Goal: Task Accomplishment & Management: Manage account settings

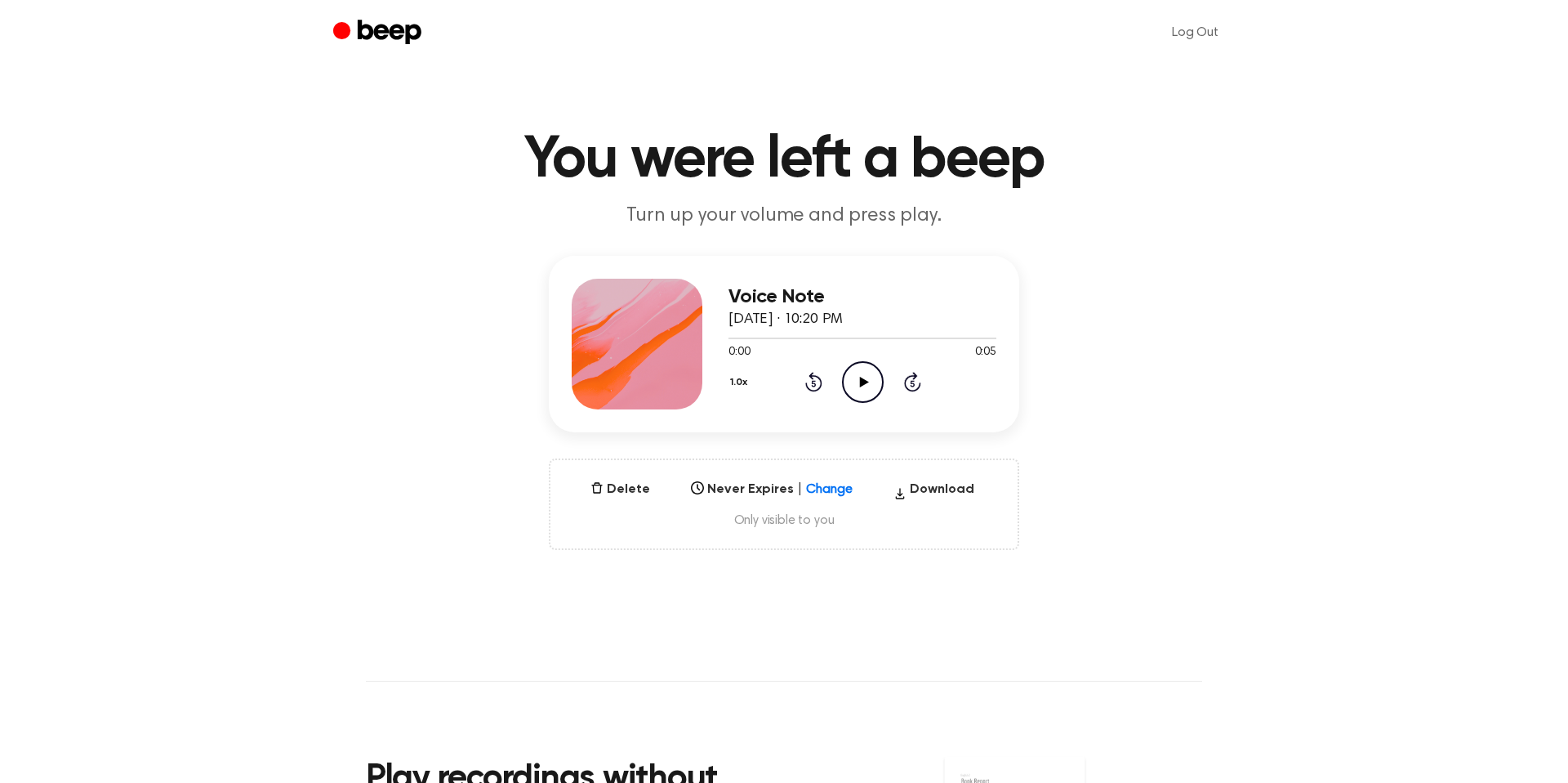
click at [873, 375] on icon "Play Audio" at bounding box center [863, 381] width 42 height 42
click at [863, 395] on icon "Play Audio" at bounding box center [863, 381] width 42 height 42
click at [632, 484] on button "Delete" at bounding box center [621, 489] width 73 height 20
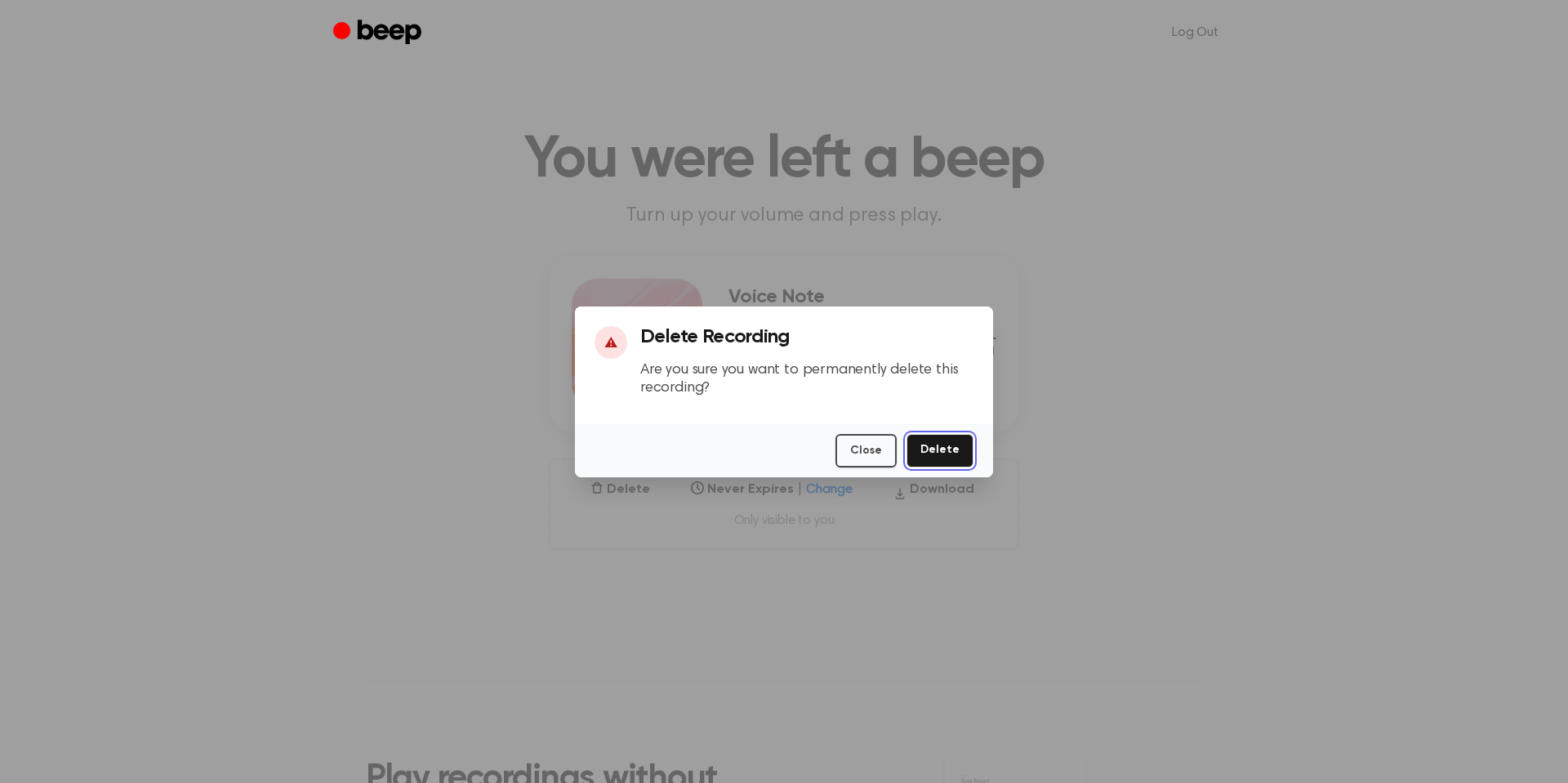
click at [963, 454] on button "Delete" at bounding box center [940, 450] width 67 height 33
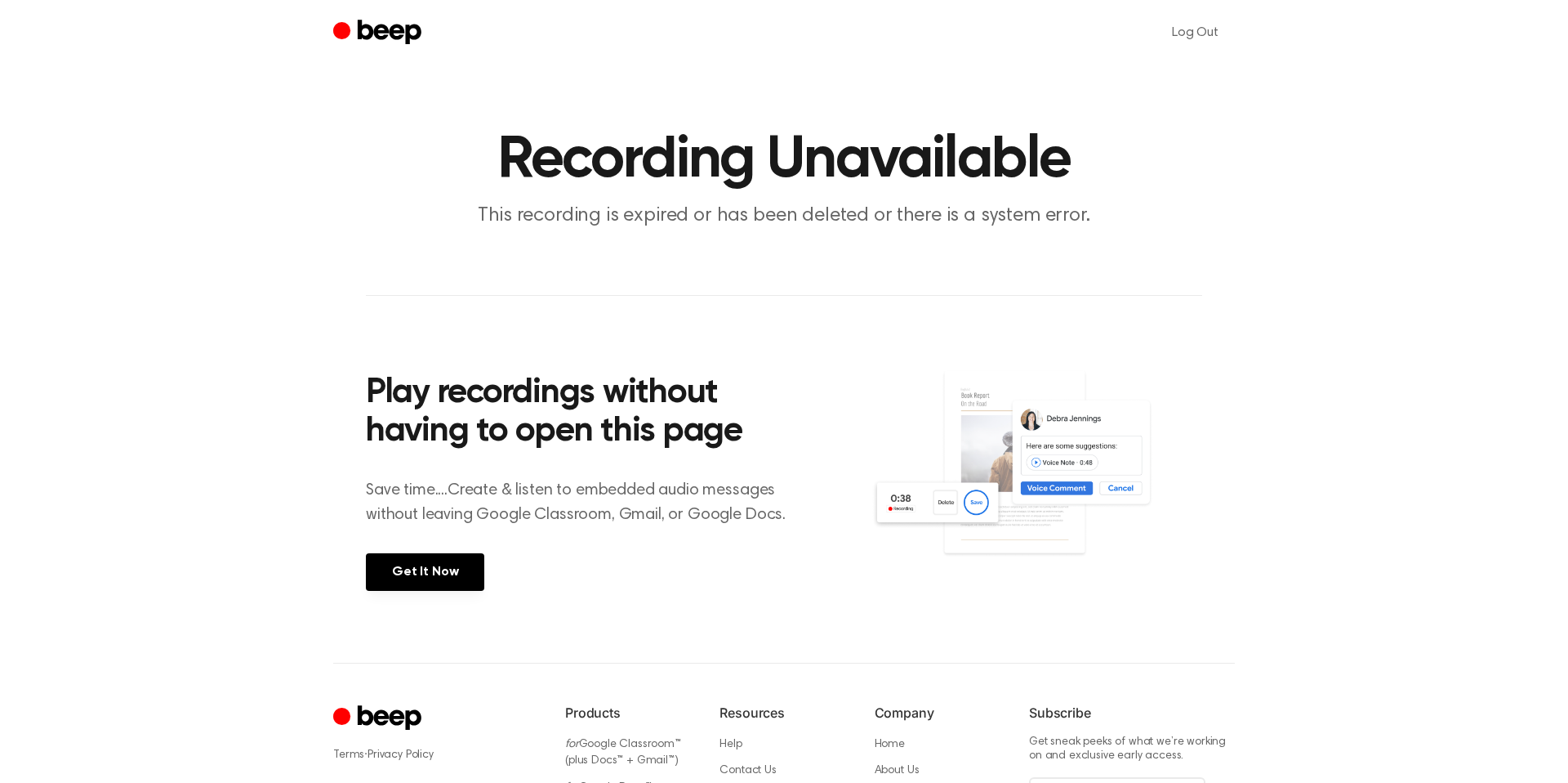
click at [386, 15] on div "Log Out" at bounding box center [784, 32] width 902 height 65
click at [386, 22] on icon "Beep" at bounding box center [379, 33] width 93 height 32
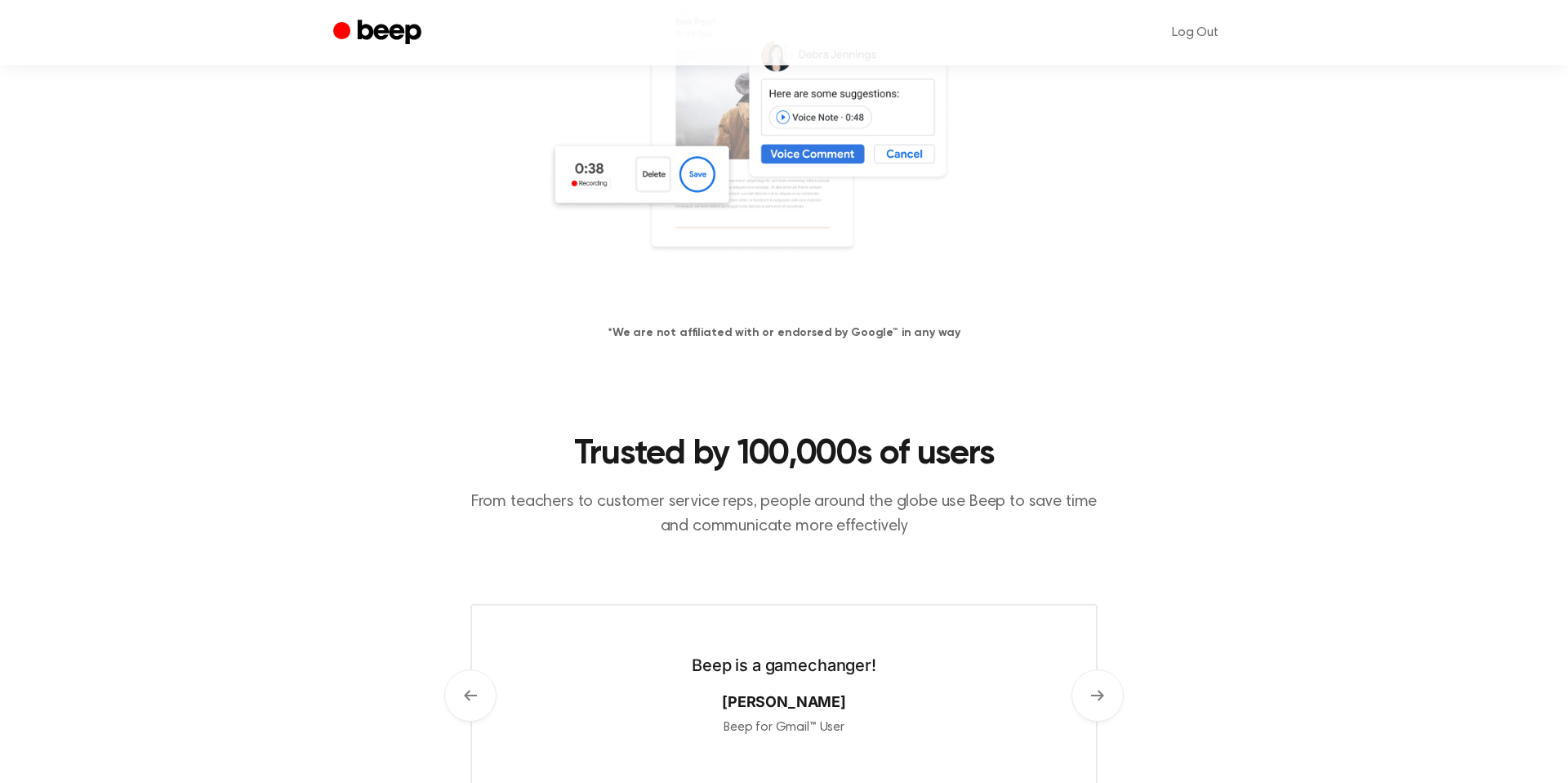
scroll to position [102, 0]
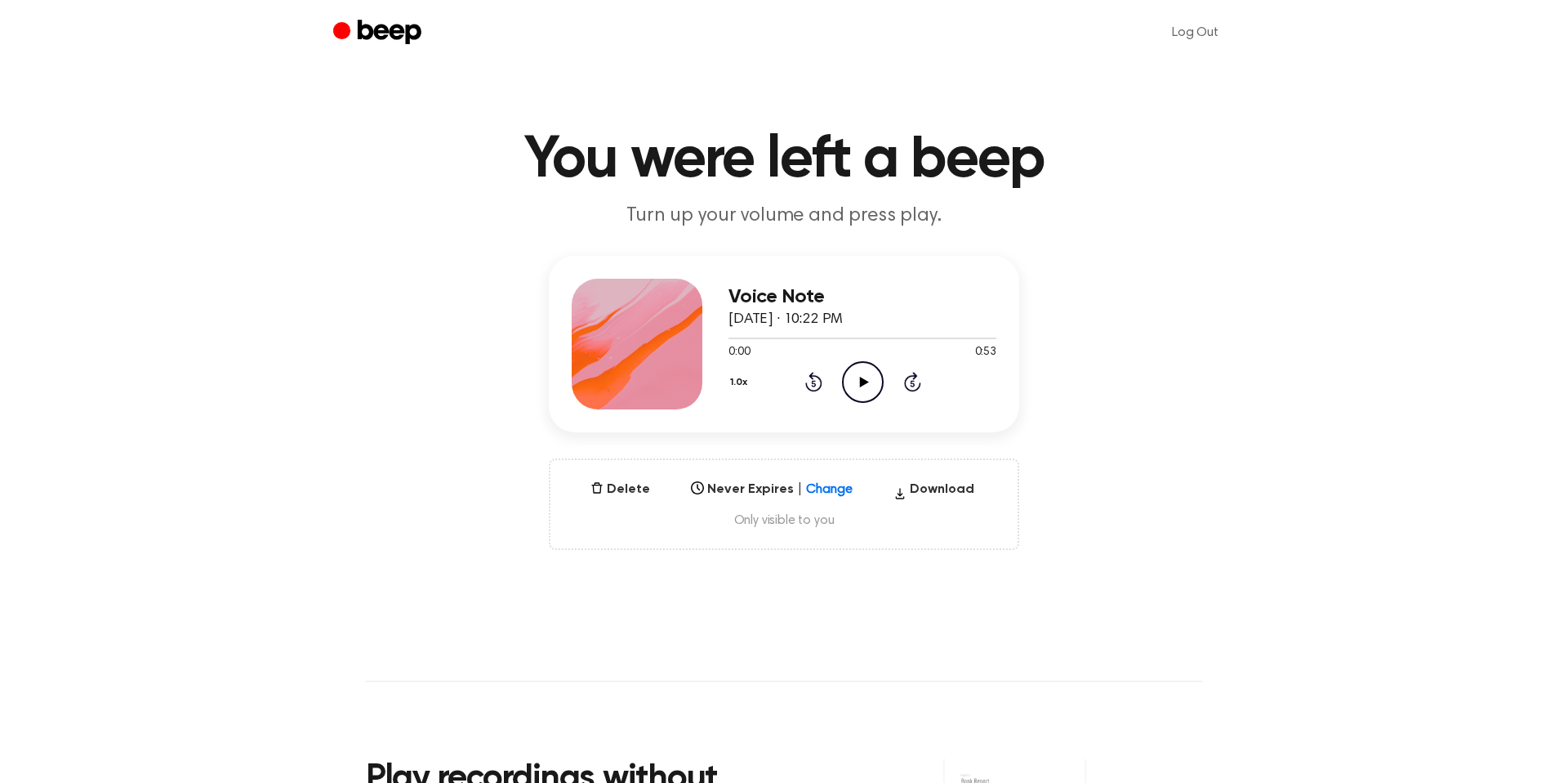
click at [866, 386] on icon "Play Audio" at bounding box center [863, 381] width 42 height 42
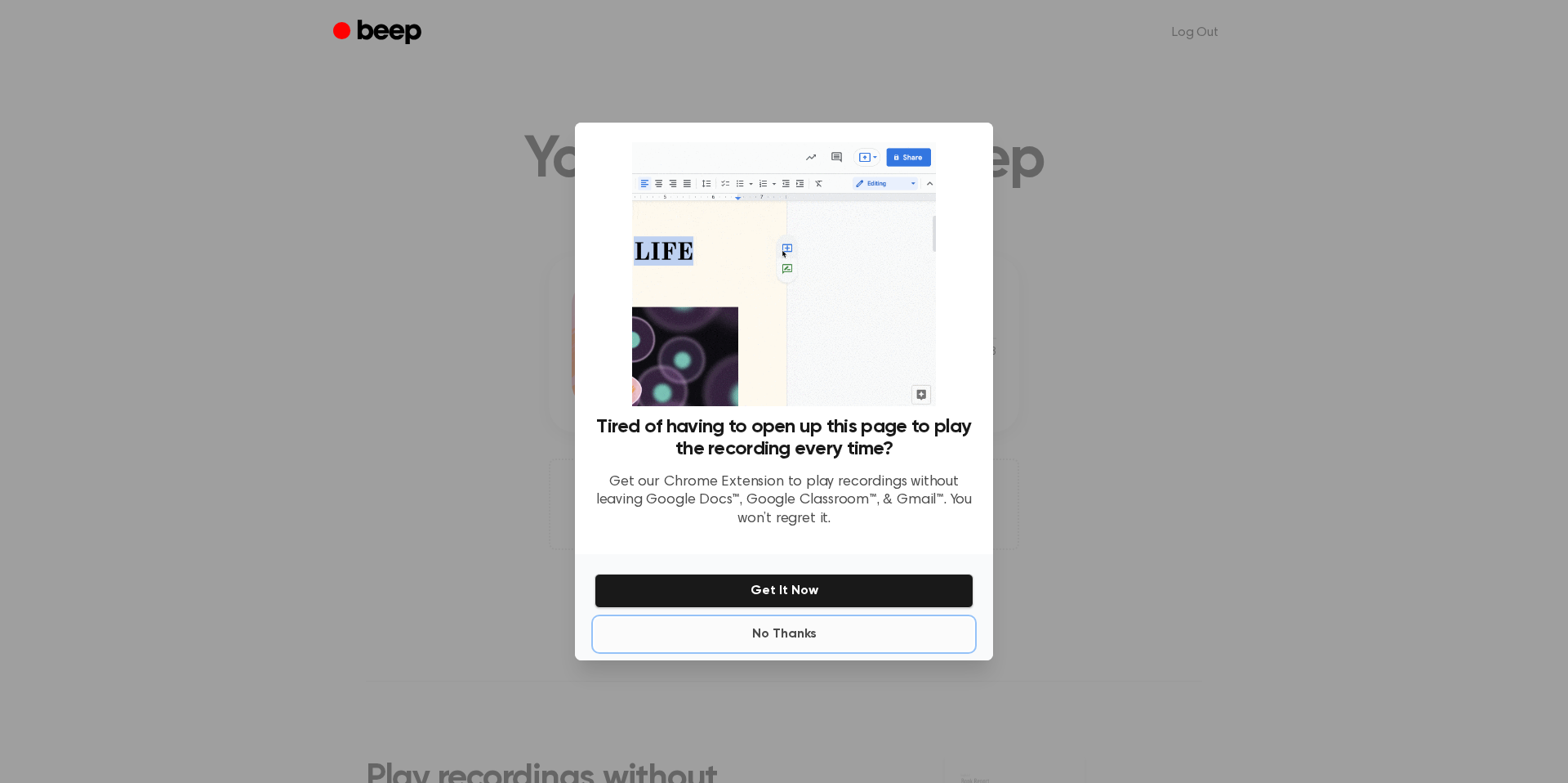
click at [784, 635] on button "No Thanks" at bounding box center [784, 634] width 379 height 32
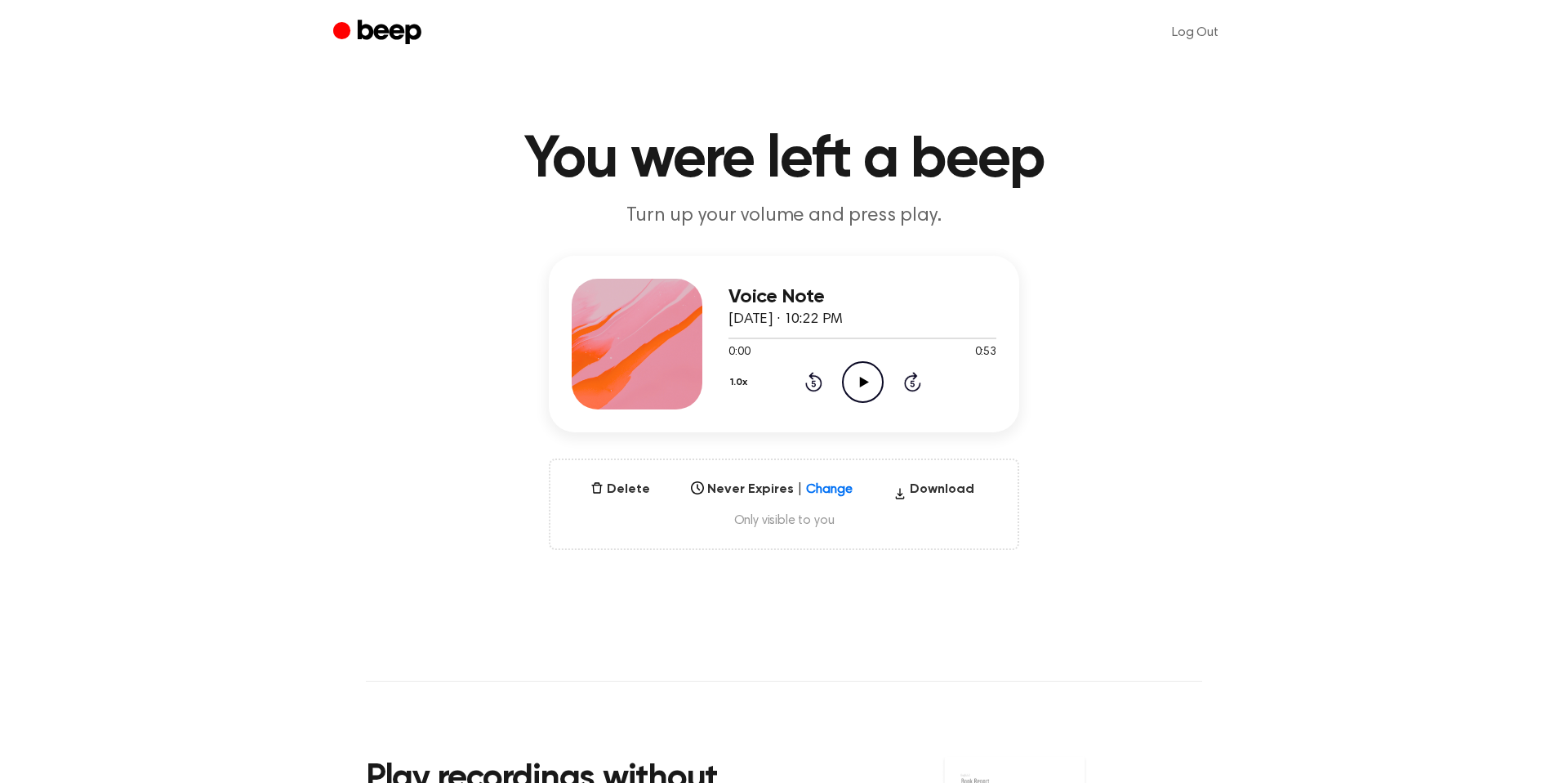
click at [869, 377] on icon "Play Audio" at bounding box center [863, 381] width 42 height 42
click at [627, 499] on button "Delete" at bounding box center [621, 489] width 73 height 20
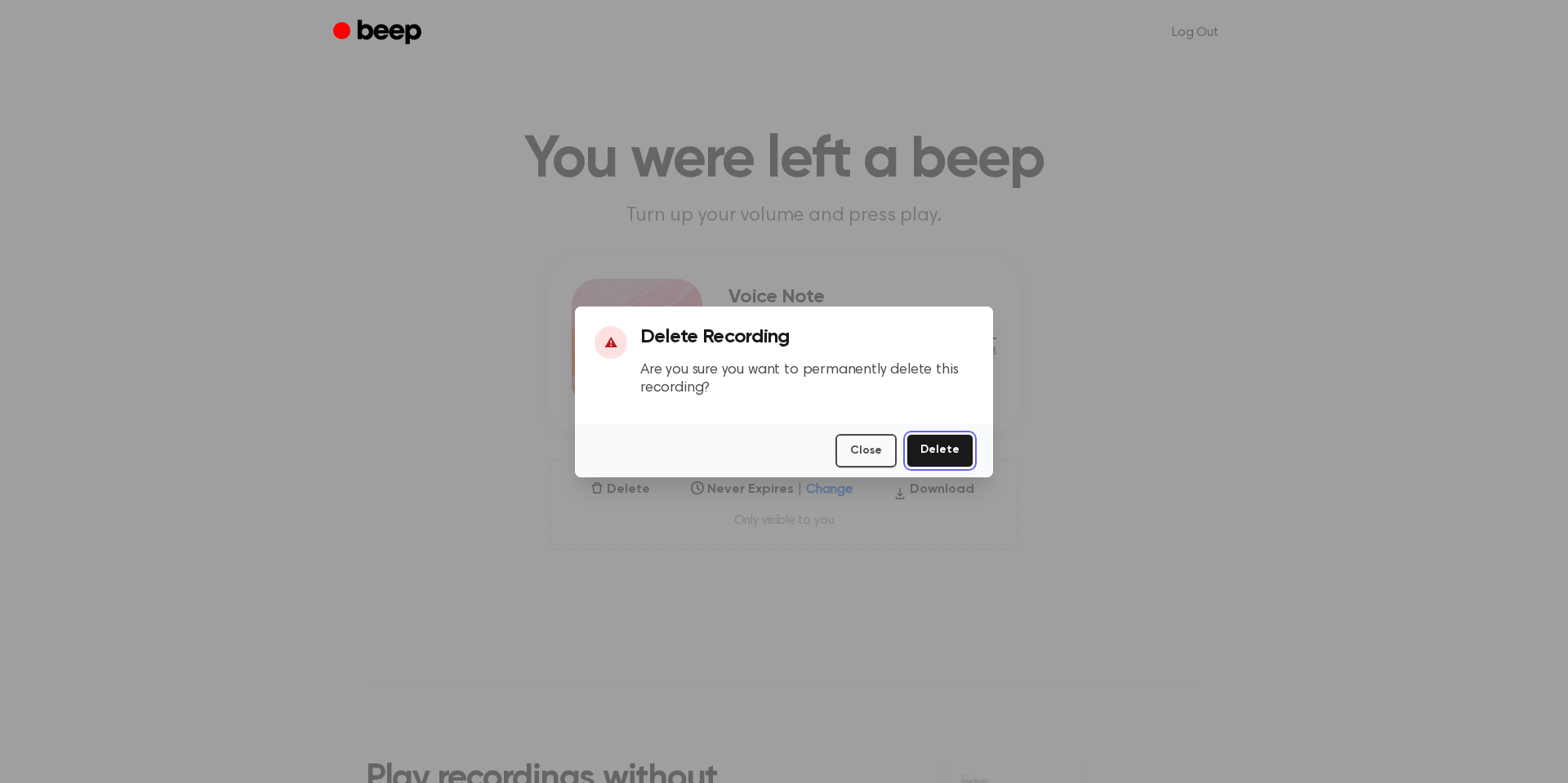
click at [935, 442] on button "Delete" at bounding box center [940, 450] width 67 height 33
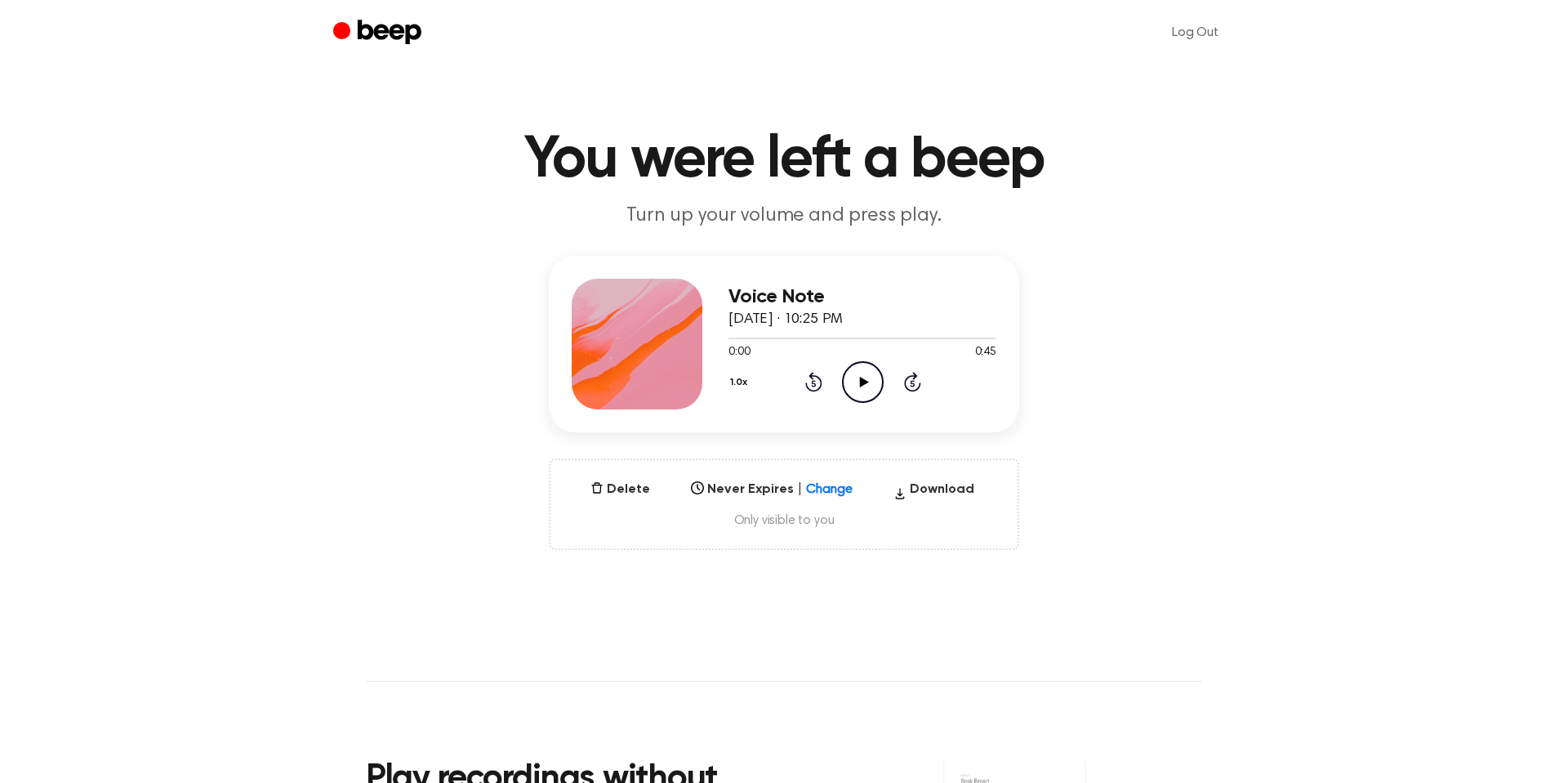
click at [842, 363] on icon "Play Audio" at bounding box center [863, 381] width 42 height 42
click at [853, 381] on icon "Pause Audio" at bounding box center [863, 381] width 42 height 42
click at [853, 381] on icon "Play Audio" at bounding box center [863, 381] width 42 height 42
click at [913, 384] on icon at bounding box center [912, 384] width 4 height 7
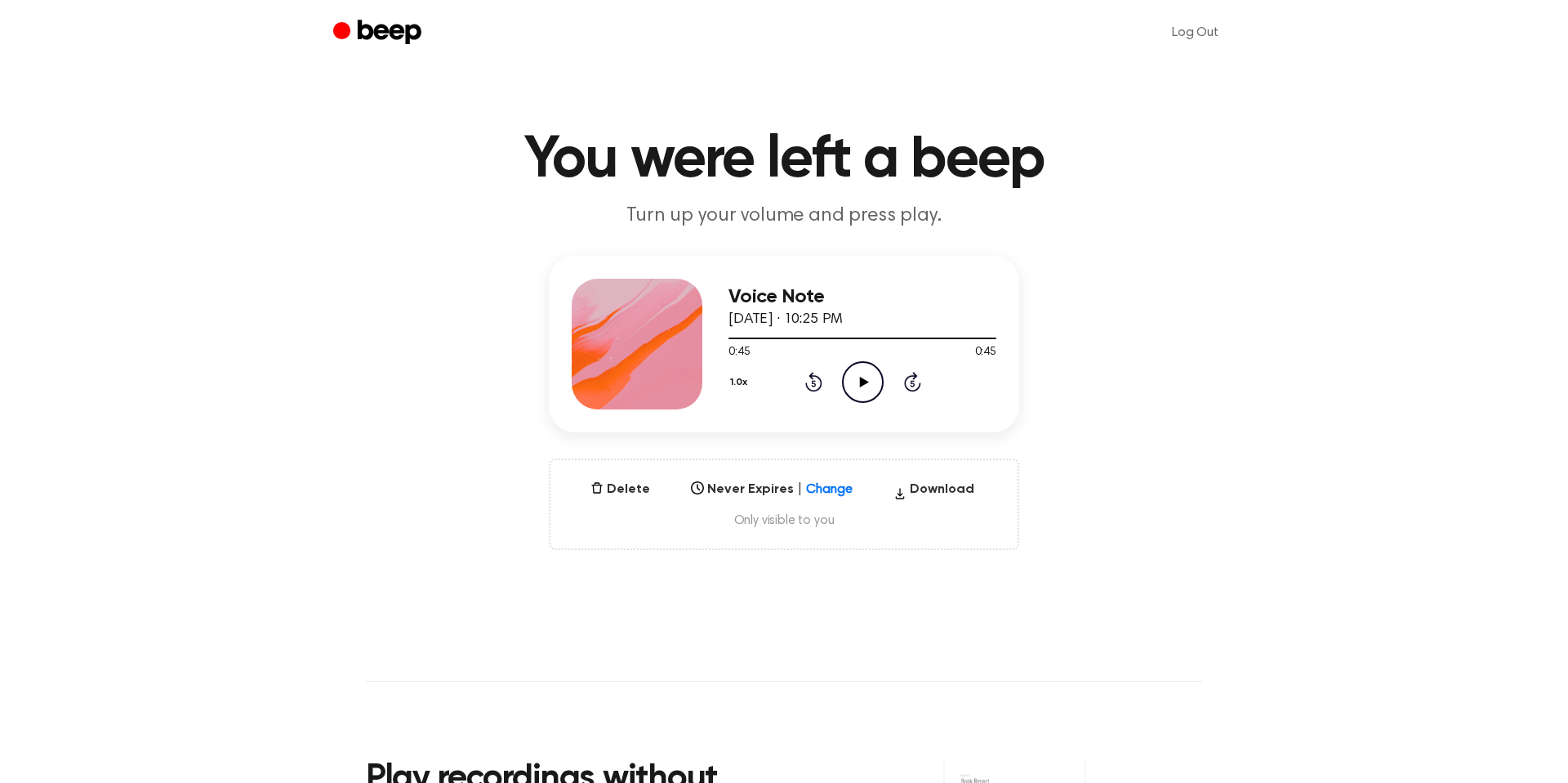
click at [655, 484] on div "Delete Never Expires | Change Select... Download Only visible to you" at bounding box center [784, 504] width 470 height 92
click at [631, 484] on button "Delete" at bounding box center [621, 489] width 73 height 20
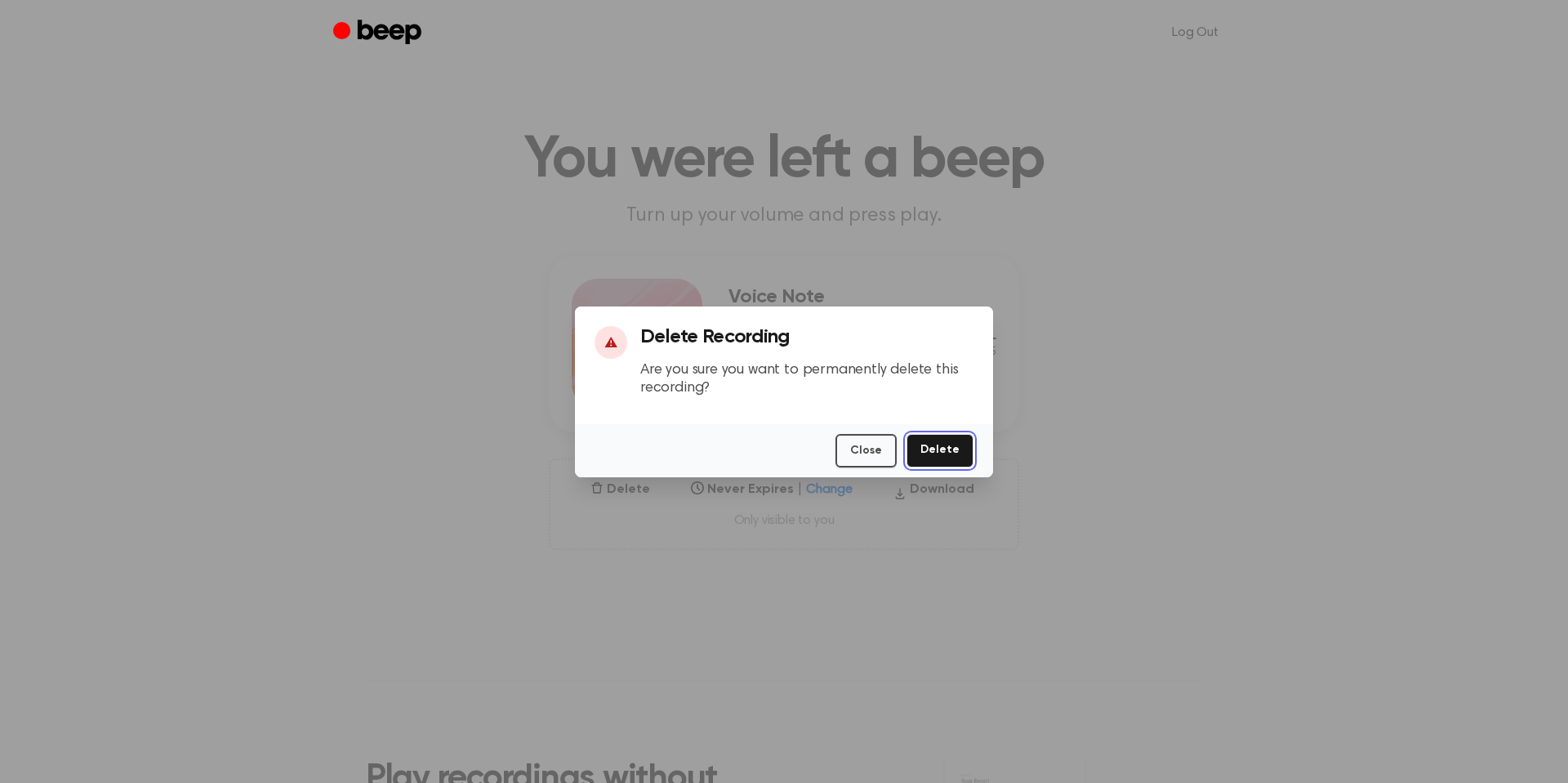
click at [957, 461] on button "Delete" at bounding box center [940, 450] width 67 height 33
